Goal: Information Seeking & Learning: Learn about a topic

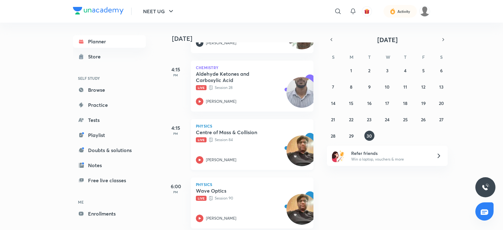
scroll to position [203, 0]
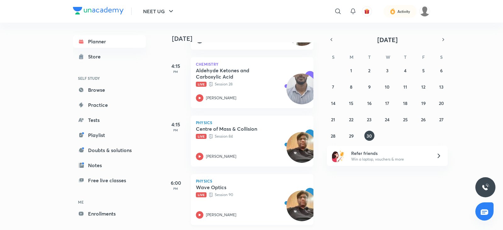
click at [199, 214] on icon at bounding box center [200, 215] width 2 height 2
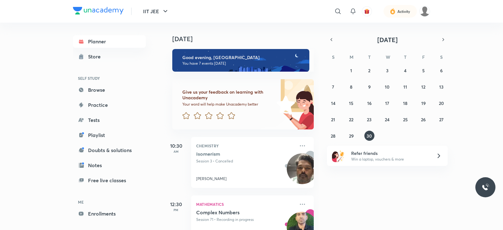
scroll to position [170, 0]
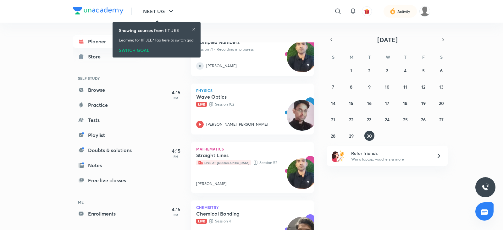
click at [136, 49] on div "SWITCH GOAL" at bounding box center [156, 49] width 75 height 7
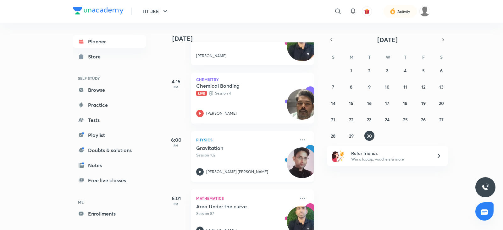
scroll to position [315, 0]
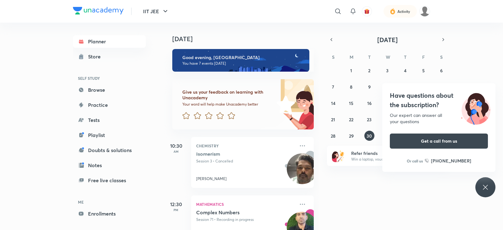
scroll to position [253, 0]
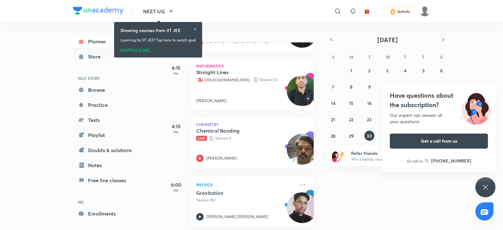
click at [127, 48] on div "SWITCH GOAL" at bounding box center [157, 49] width 75 height 7
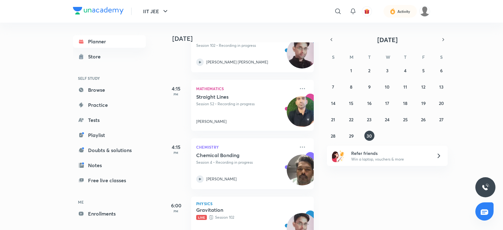
scroll to position [319, 0]
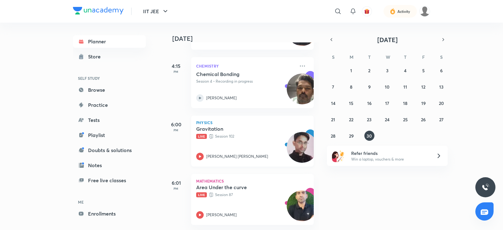
click at [199, 155] on div "Physics Gravitation Live Session 102 [PERSON_NAME] [PERSON_NAME]" at bounding box center [252, 141] width 123 height 51
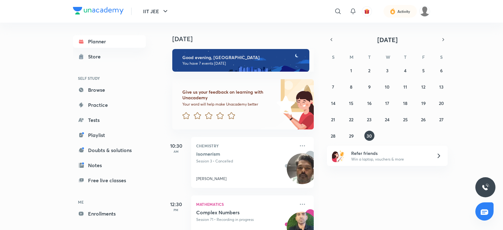
scroll to position [319, 0]
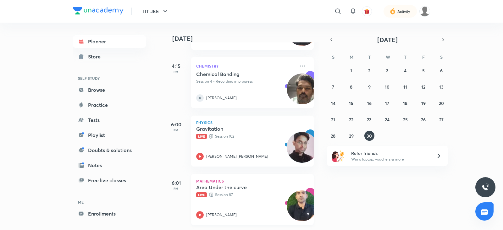
click at [201, 204] on div "Area Under the curve Live Session 87 Mahesh Kumar" at bounding box center [245, 201] width 99 height 35
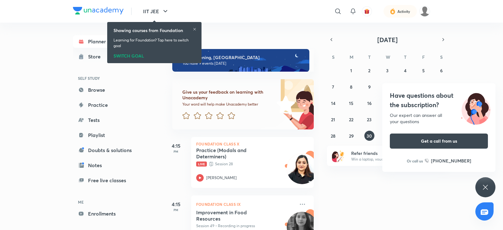
scroll to position [235, 0]
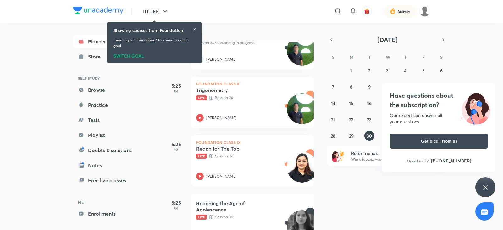
click at [133, 52] on div "SWITCH GOAL" at bounding box center [154, 54] width 82 height 7
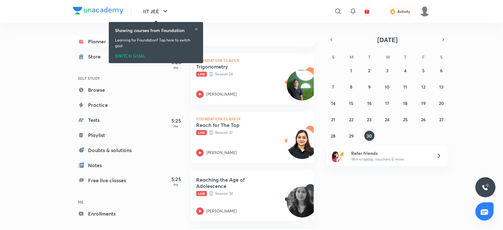
click at [132, 54] on div "SWITCH GOAL" at bounding box center [156, 54] width 82 height 7
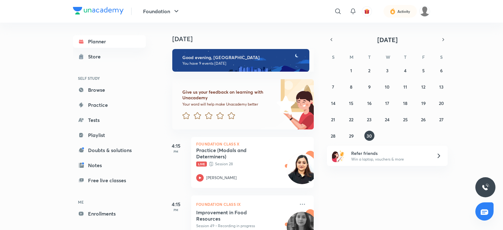
scroll to position [314, 0]
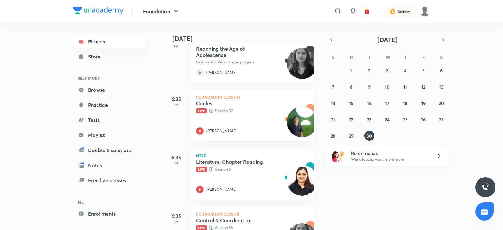
scroll to position [397, 0]
click at [198, 136] on div "Foundation Class IX Circles Live Session 52 [PERSON_NAME]" at bounding box center [252, 115] width 123 height 51
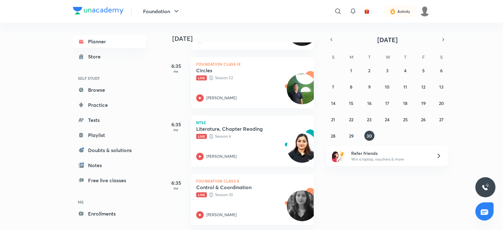
scroll to position [434, 0]
click at [200, 153] on icon at bounding box center [200, 157] width 8 height 8
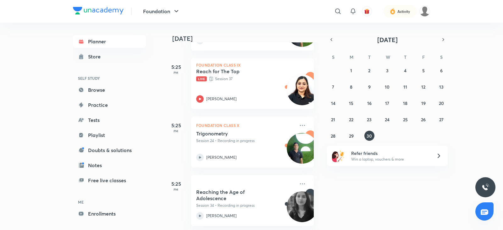
scroll to position [436, 0]
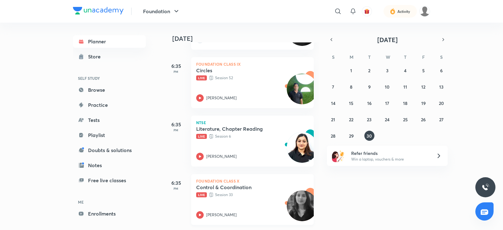
click at [199, 211] on icon at bounding box center [200, 215] width 8 height 8
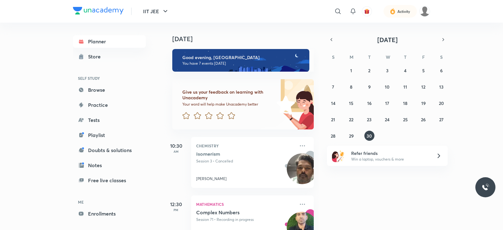
scroll to position [319, 0]
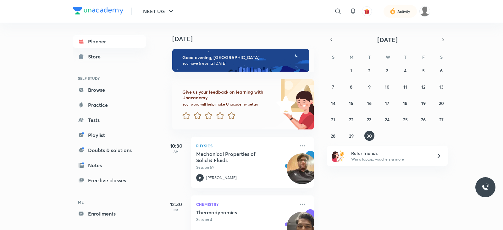
scroll to position [203, 0]
